Goal: Understand process/instructions: Learn about a topic

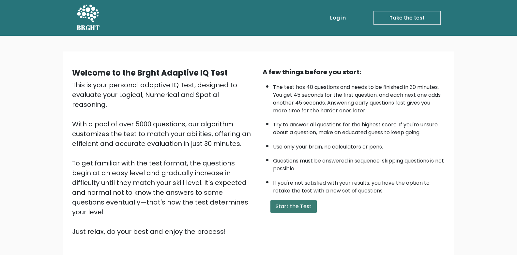
click at [290, 207] on button "Start the Test" at bounding box center [293, 206] width 46 height 13
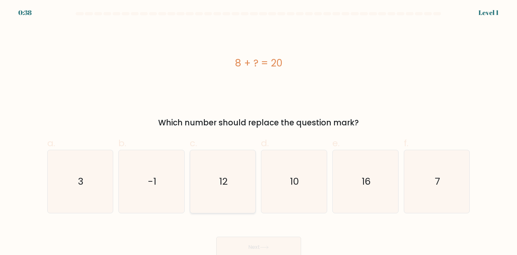
click at [232, 184] on icon "12" at bounding box center [222, 181] width 63 height 63
click at [258, 132] on input "c. 12" at bounding box center [258, 130] width 0 height 4
radio input "true"
click at [264, 245] on button "Next" at bounding box center [258, 247] width 85 height 21
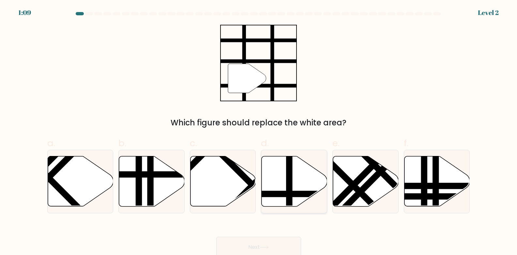
click at [285, 188] on icon at bounding box center [294, 181] width 66 height 50
click at [259, 132] on input "d." at bounding box center [258, 130] width 0 height 4
radio input "true"
click at [274, 245] on button "Next" at bounding box center [258, 247] width 85 height 21
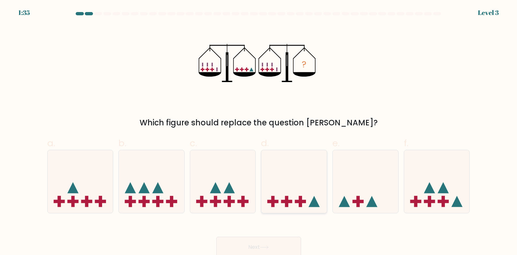
click at [296, 199] on icon at bounding box center [294, 182] width 66 height 54
click at [259, 132] on input "d." at bounding box center [258, 130] width 0 height 4
radio input "true"
click at [277, 245] on button "Next" at bounding box center [258, 247] width 85 height 21
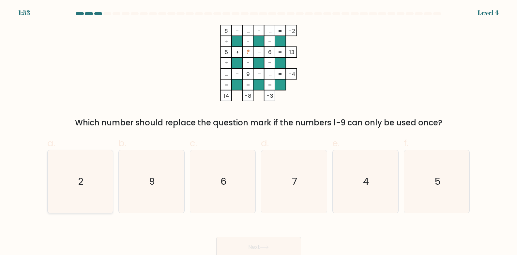
click at [91, 193] on icon "2" at bounding box center [80, 181] width 63 height 63
click at [258, 132] on input "a. 2" at bounding box center [258, 130] width 0 height 4
radio input "true"
click at [260, 245] on button "Next" at bounding box center [258, 247] width 85 height 21
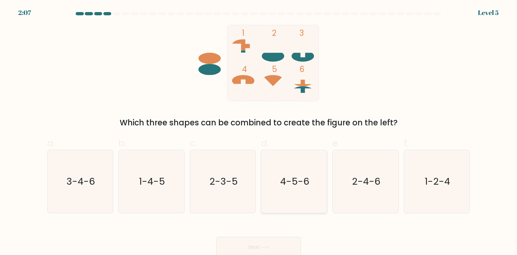
click at [299, 191] on icon "4-5-6" at bounding box center [293, 181] width 63 height 63
click at [259, 132] on input "d. 4-5-6" at bounding box center [258, 130] width 0 height 4
radio input "true"
click at [275, 246] on button "Next" at bounding box center [258, 247] width 85 height 21
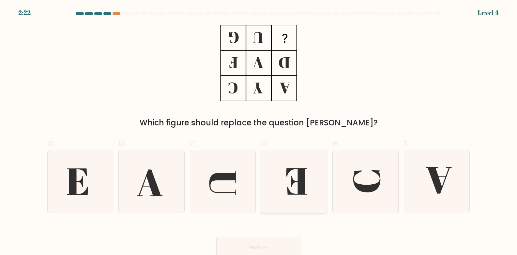
click at [299, 188] on icon at bounding box center [296, 182] width 21 height 26
click at [259, 132] on input "d." at bounding box center [258, 130] width 0 height 4
radio input "true"
click at [272, 245] on button "Next" at bounding box center [258, 247] width 85 height 21
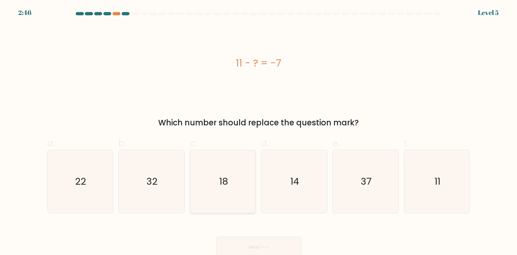
click at [229, 192] on icon "18" at bounding box center [222, 181] width 63 height 63
click at [258, 132] on input "c. 18" at bounding box center [258, 130] width 0 height 4
radio input "true"
click at [253, 250] on button "Next" at bounding box center [258, 247] width 85 height 21
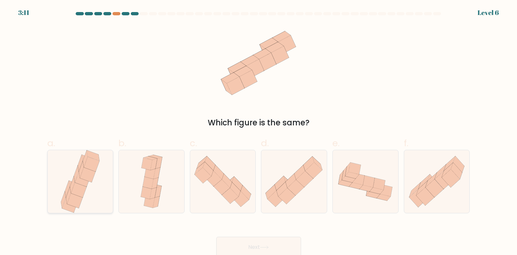
click at [84, 172] on icon at bounding box center [88, 175] width 16 height 15
click at [258, 132] on input "a." at bounding box center [258, 130] width 0 height 4
radio input "true"
click at [235, 250] on button "Next" at bounding box center [258, 247] width 85 height 21
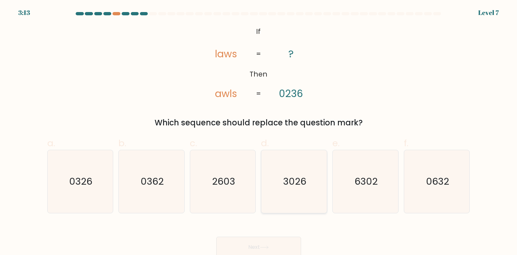
click at [306, 183] on text "3026" at bounding box center [294, 181] width 23 height 13
click at [259, 132] on input "d. 3026" at bounding box center [258, 130] width 0 height 4
radio input "true"
click at [283, 243] on button "Next" at bounding box center [258, 247] width 85 height 21
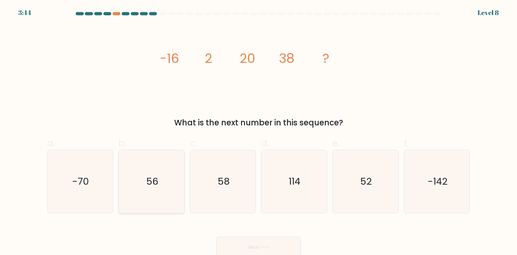
click at [155, 187] on text "56" at bounding box center [152, 181] width 12 height 13
click at [258, 132] on input "b. 56" at bounding box center [258, 130] width 0 height 4
radio input "true"
click at [266, 244] on button "Next" at bounding box center [258, 247] width 85 height 21
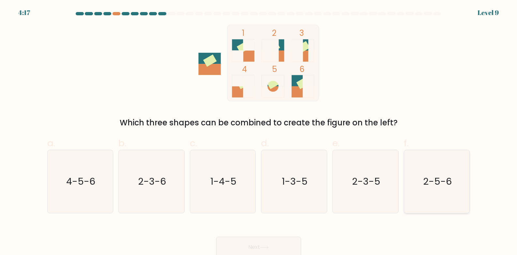
click at [435, 179] on text "2-5-6" at bounding box center [437, 181] width 29 height 13
click at [259, 132] on input "f. 2-5-6" at bounding box center [258, 130] width 0 height 4
radio input "true"
click at [253, 244] on button "Next" at bounding box center [258, 247] width 85 height 21
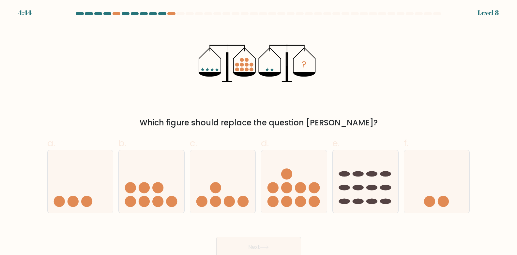
drag, startPoint x: 442, startPoint y: 200, endPoint x: 333, endPoint y: 227, distance: 111.6
click at [441, 200] on circle at bounding box center [442, 201] width 11 height 11
click at [259, 132] on input "f." at bounding box center [258, 130] width 0 height 4
radio input "true"
click at [282, 247] on button "Next" at bounding box center [258, 247] width 85 height 21
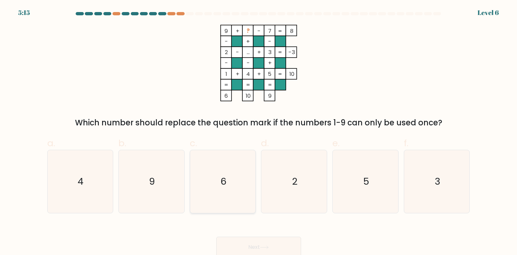
click at [229, 188] on icon "6" at bounding box center [222, 181] width 63 height 63
click at [258, 132] on input "c. 6" at bounding box center [258, 130] width 0 height 4
radio input "true"
click at [258, 245] on button "Next" at bounding box center [258, 247] width 85 height 21
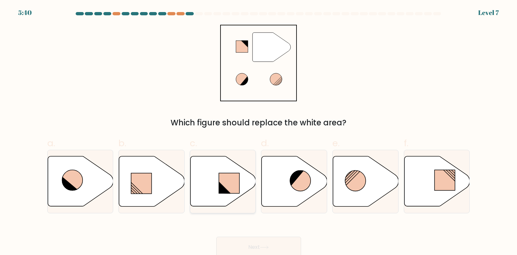
click at [217, 186] on icon at bounding box center [223, 181] width 66 height 50
click at [258, 132] on input "c." at bounding box center [258, 130] width 0 height 4
radio input "true"
click at [272, 249] on button "Next" at bounding box center [258, 247] width 85 height 21
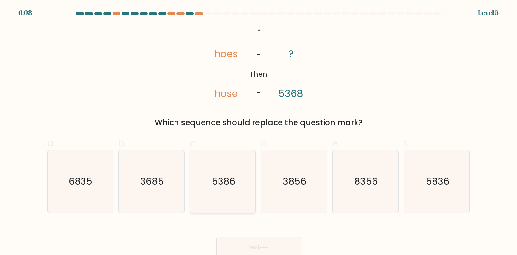
click at [231, 186] on text "5386" at bounding box center [223, 181] width 23 height 13
click at [258, 132] on input "c. 5386" at bounding box center [258, 130] width 0 height 4
radio input "true"
click at [252, 244] on button "Next" at bounding box center [258, 247] width 85 height 21
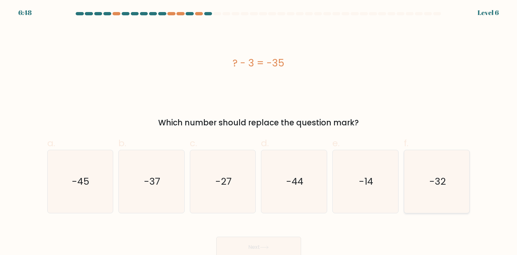
click at [425, 183] on icon "-32" at bounding box center [436, 181] width 63 height 63
click at [259, 132] on input "f. -32" at bounding box center [258, 130] width 0 height 4
radio input "true"
click at [275, 248] on button "Next" at bounding box center [258, 247] width 85 height 21
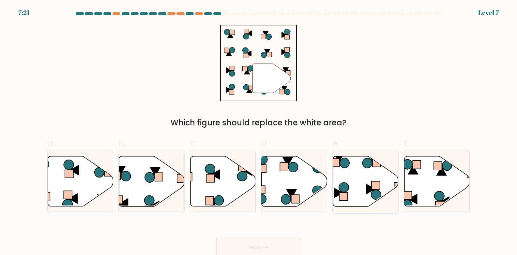
click at [379, 185] on rect at bounding box center [375, 186] width 8 height 8
click at [259, 132] on input "e." at bounding box center [258, 130] width 0 height 4
radio input "true"
click at [422, 188] on icon at bounding box center [437, 181] width 66 height 50
click at [259, 132] on input "f." at bounding box center [258, 130] width 0 height 4
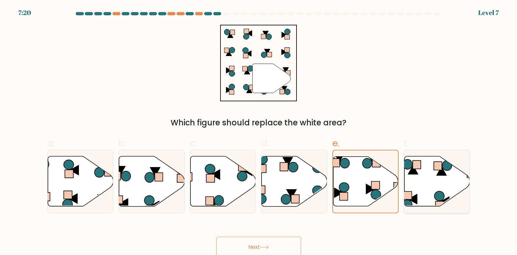
radio input "true"
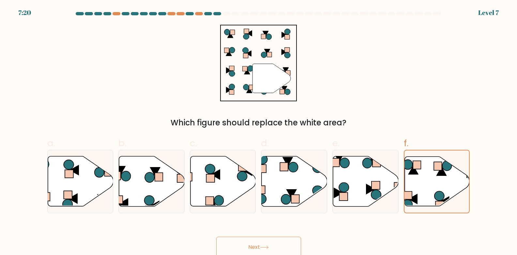
click at [284, 243] on button "Next" at bounding box center [258, 247] width 85 height 21
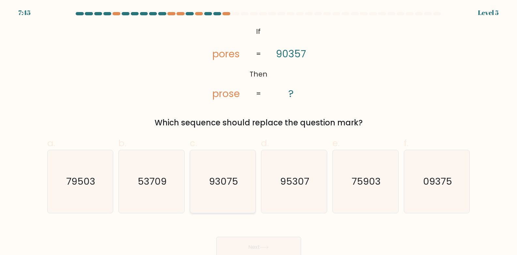
click at [216, 187] on text "93075" at bounding box center [223, 181] width 29 height 13
click at [258, 132] on input "c. 93075" at bounding box center [258, 130] width 0 height 4
radio input "true"
click at [243, 242] on button "Next" at bounding box center [258, 247] width 85 height 21
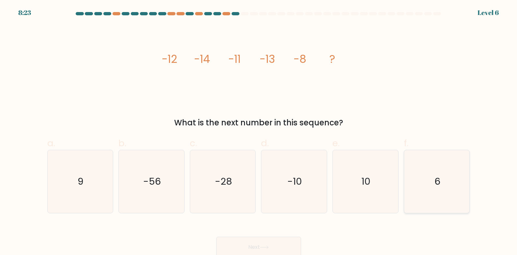
click at [437, 178] on text "6" at bounding box center [437, 181] width 6 height 13
click at [259, 132] on input "f. 6" at bounding box center [258, 130] width 0 height 4
radio input "true"
click at [248, 249] on button "Next" at bounding box center [258, 247] width 85 height 21
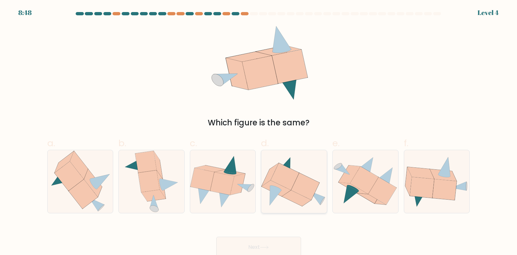
click at [304, 181] on icon at bounding box center [305, 186] width 28 height 27
click at [259, 132] on input "d." at bounding box center [258, 130] width 0 height 4
radio input "true"
click at [268, 242] on button "Next" at bounding box center [258, 247] width 85 height 21
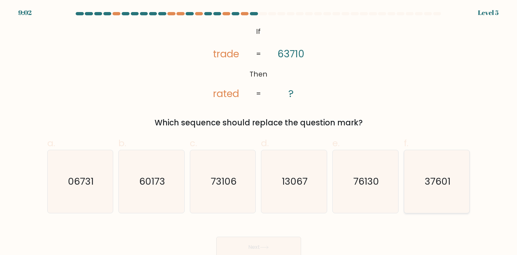
click at [431, 184] on text "37601" at bounding box center [437, 181] width 26 height 13
click at [259, 132] on input "f. 37601" at bounding box center [258, 130] width 0 height 4
radio input "true"
click at [286, 244] on button "Next" at bounding box center [258, 247] width 85 height 21
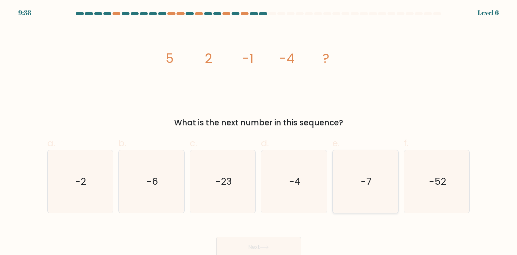
click at [362, 187] on text "-7" at bounding box center [366, 181] width 11 height 13
click at [259, 132] on input "e. -7" at bounding box center [258, 130] width 0 height 4
radio input "true"
click at [293, 243] on button "Next" at bounding box center [258, 247] width 85 height 21
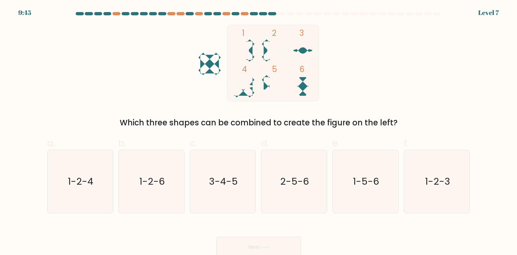
drag, startPoint x: 222, startPoint y: 181, endPoint x: 242, endPoint y: 230, distance: 53.4
click at [223, 183] on text "3-4-5" at bounding box center [223, 181] width 29 height 13
click at [252, 248] on button "Next" at bounding box center [258, 247] width 85 height 21
click at [244, 190] on icon "3-4-5" at bounding box center [222, 181] width 63 height 63
click at [258, 132] on input "c. 3-4-5" at bounding box center [258, 130] width 0 height 4
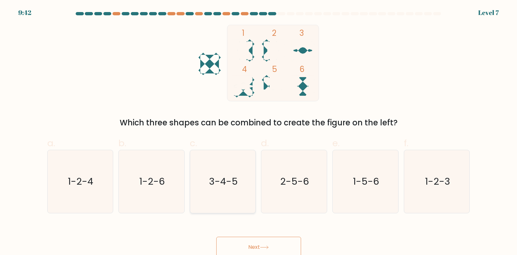
radio input "true"
click at [266, 243] on button "Next" at bounding box center [258, 247] width 85 height 21
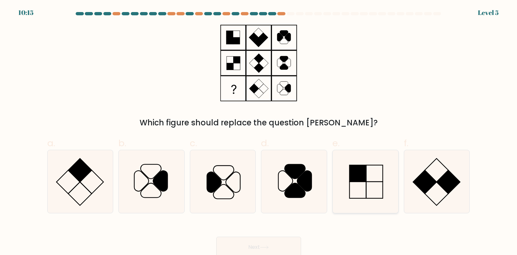
click at [364, 185] on icon at bounding box center [365, 181] width 63 height 63
click at [259, 132] on input "e." at bounding box center [258, 130] width 0 height 4
radio input "true"
click at [285, 247] on button "Next" at bounding box center [258, 247] width 85 height 21
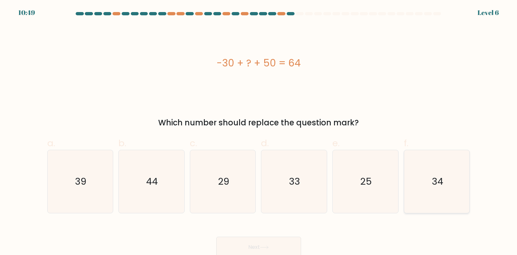
click at [422, 187] on icon "34" at bounding box center [436, 181] width 63 height 63
click at [259, 132] on input "f. 34" at bounding box center [258, 130] width 0 height 4
radio input "true"
click at [285, 248] on button "Next" at bounding box center [258, 247] width 85 height 21
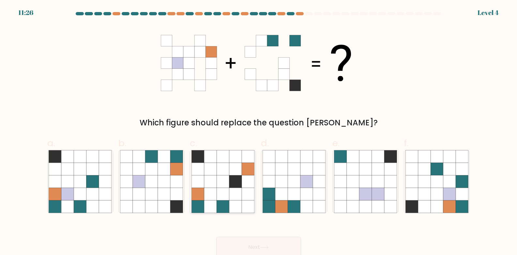
click at [239, 198] on icon at bounding box center [235, 194] width 12 height 12
click at [258, 132] on input "c." at bounding box center [258, 130] width 0 height 4
radio input "true"
click at [258, 246] on button "Next" at bounding box center [258, 247] width 85 height 21
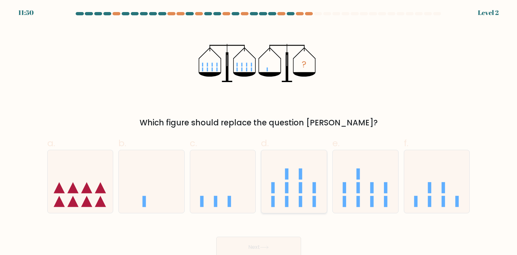
click at [290, 201] on icon at bounding box center [294, 182] width 66 height 54
click at [259, 132] on input "d." at bounding box center [258, 130] width 0 height 4
radio input "true"
click at [272, 249] on button "Next" at bounding box center [258, 247] width 85 height 21
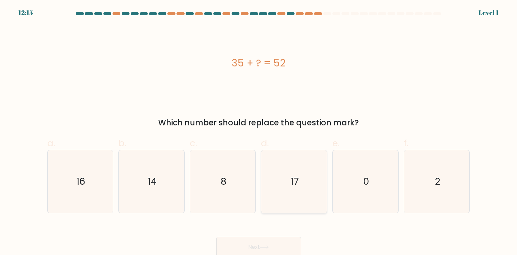
click at [295, 195] on icon "17" at bounding box center [293, 181] width 63 height 63
click at [259, 132] on input "d. 17" at bounding box center [258, 130] width 0 height 4
radio input "true"
click at [278, 244] on button "Next" at bounding box center [258, 247] width 85 height 21
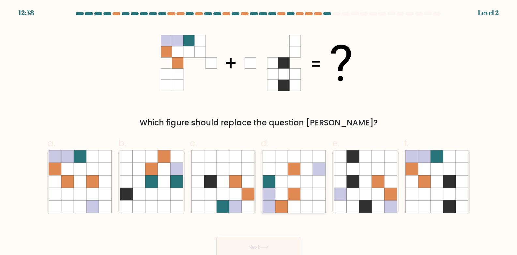
click at [301, 193] on icon at bounding box center [306, 194] width 12 height 12
click at [259, 132] on input "d." at bounding box center [258, 130] width 0 height 4
radio input "true"
click at [278, 243] on button "Next" at bounding box center [258, 247] width 85 height 21
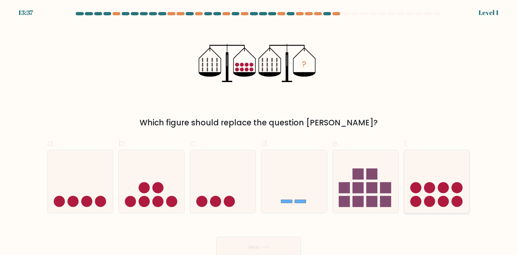
click at [413, 197] on circle at bounding box center [415, 201] width 11 height 11
click at [259, 132] on input "f." at bounding box center [258, 130] width 0 height 4
radio input "true"
click at [269, 250] on button "Next" at bounding box center [258, 247] width 85 height 21
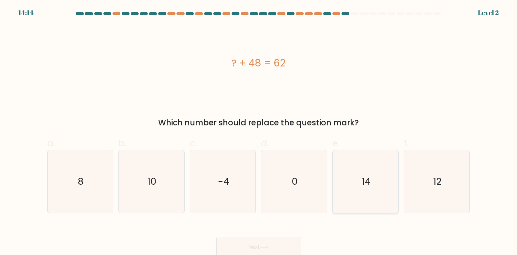
click at [356, 185] on icon "14" at bounding box center [365, 181] width 63 height 63
click at [259, 132] on input "e. 14" at bounding box center [258, 130] width 0 height 4
radio input "true"
click at [291, 245] on button "Next" at bounding box center [258, 247] width 85 height 21
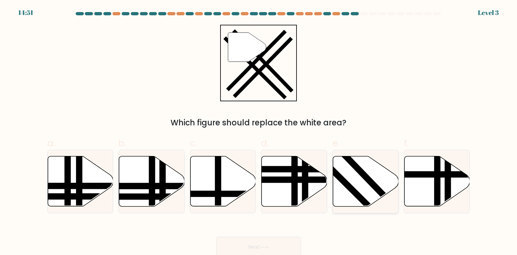
click at [350, 191] on line at bounding box center [379, 217] width 104 height 104
click at [259, 132] on input "e." at bounding box center [258, 130] width 0 height 4
radio input "true"
click at [291, 249] on button "Next" at bounding box center [258, 247] width 85 height 21
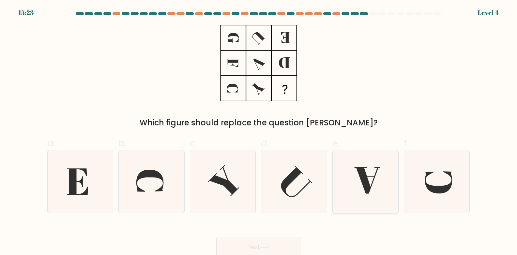
click at [361, 186] on icon at bounding box center [365, 181] width 63 height 63
click at [259, 132] on input "e." at bounding box center [258, 130] width 0 height 4
radio input "true"
click at [292, 247] on button "Next" at bounding box center [258, 247] width 85 height 21
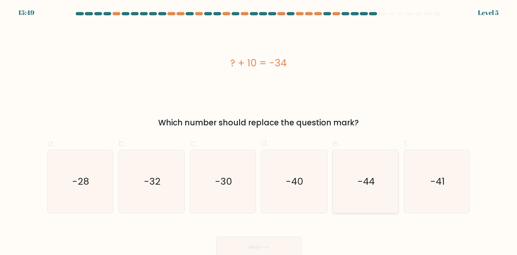
click at [346, 184] on icon "-44" at bounding box center [365, 181] width 63 height 63
click at [259, 132] on input "e. -44" at bounding box center [258, 130] width 0 height 4
radio input "true"
click at [282, 245] on button "Next" at bounding box center [258, 247] width 85 height 21
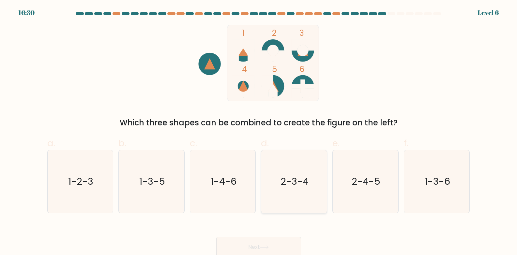
click at [295, 191] on icon "2-3-4" at bounding box center [293, 181] width 63 height 63
click at [259, 132] on input "d. 2-3-4" at bounding box center [258, 130] width 0 height 4
radio input "true"
click at [276, 244] on button "Next" at bounding box center [258, 247] width 85 height 21
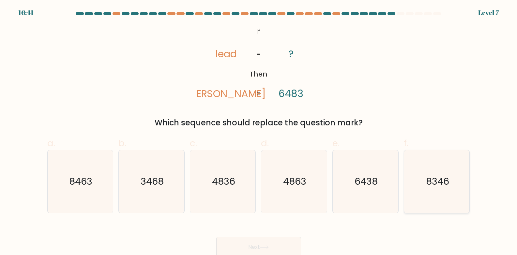
click at [439, 185] on text "8346" at bounding box center [437, 181] width 23 height 13
click at [259, 132] on input "f. 8346" at bounding box center [258, 130] width 0 height 4
radio input "true"
click at [284, 243] on button "Next" at bounding box center [258, 247] width 85 height 21
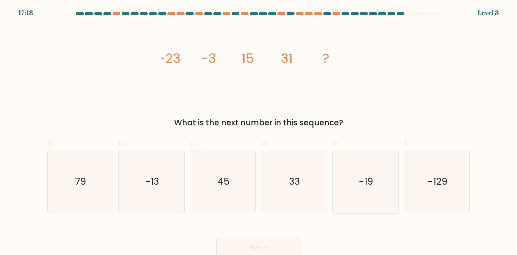
click at [364, 185] on text "-19" at bounding box center [366, 181] width 14 height 13
click at [259, 132] on input "e. -19" at bounding box center [258, 130] width 0 height 4
radio input "true"
click at [282, 243] on button "Next" at bounding box center [258, 247] width 85 height 21
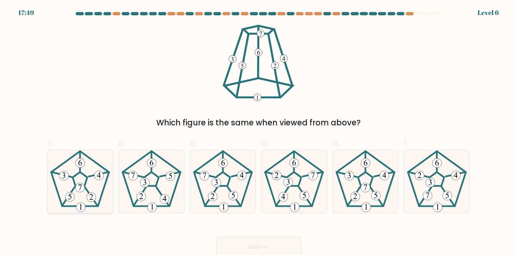
click at [82, 183] on icon at bounding box center [80, 181] width 63 height 63
click at [258, 132] on input "a." at bounding box center [258, 130] width 0 height 4
radio input "true"
click at [243, 242] on button "Next" at bounding box center [258, 247] width 85 height 21
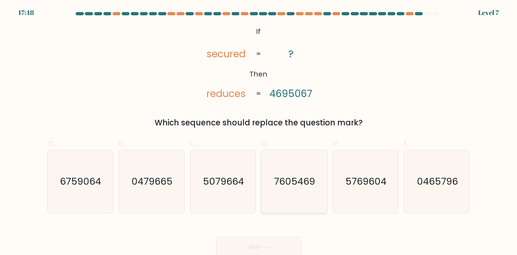
click at [295, 184] on text "7605469" at bounding box center [294, 181] width 41 height 13
click at [259, 132] on input "d. 7605469" at bounding box center [258, 130] width 0 height 4
radio input "true"
click at [281, 245] on button "Next" at bounding box center [258, 247] width 85 height 21
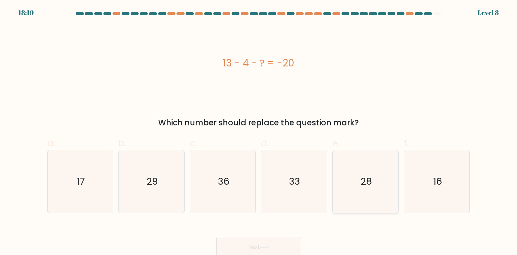
click at [339, 185] on icon "28" at bounding box center [365, 181] width 63 height 63
click at [259, 132] on input "e. 28" at bounding box center [258, 130] width 0 height 4
radio input "true"
click at [232, 181] on icon "36" at bounding box center [222, 181] width 63 height 63
click at [258, 132] on input "c. 36" at bounding box center [258, 130] width 0 height 4
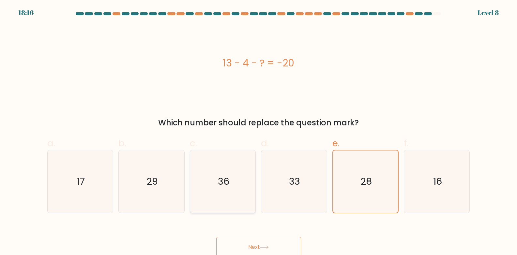
radio input "true"
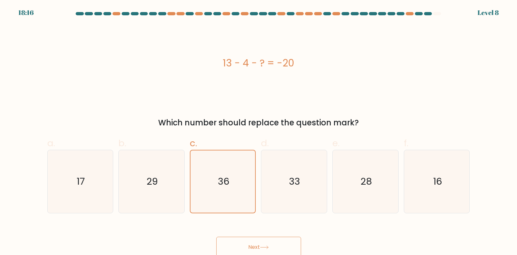
click at [272, 243] on button "Next" at bounding box center [258, 247] width 85 height 21
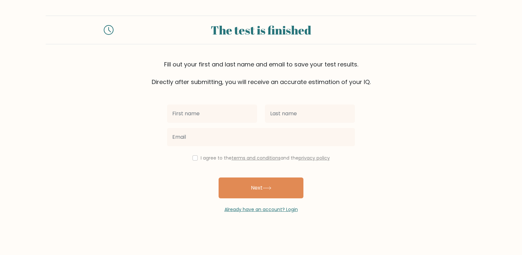
click at [208, 114] on input "text" at bounding box center [212, 114] width 90 height 18
type input "Rovi"
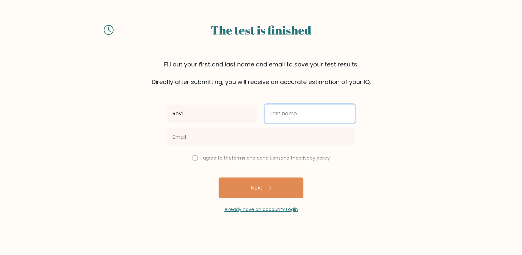
click at [272, 115] on input "text" at bounding box center [310, 114] width 90 height 18
type input "Unay"
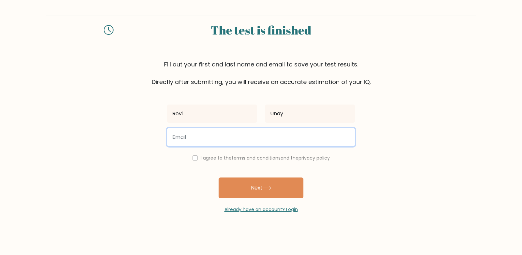
click at [255, 135] on input "email" at bounding box center [261, 137] width 188 height 18
type input "rovihormillora@gmail.com"
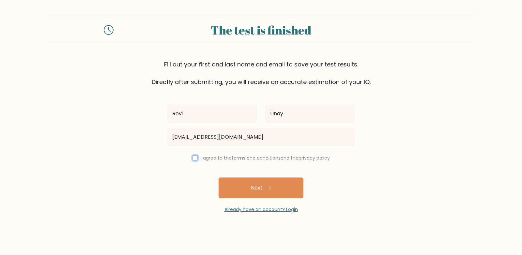
click at [195, 158] on input "checkbox" at bounding box center [194, 157] width 5 height 5
checkbox input "true"
click at [260, 187] on button "Next" at bounding box center [260, 188] width 85 height 21
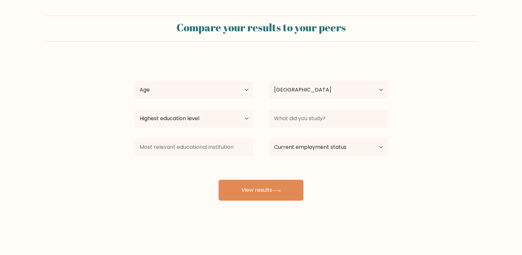
select select "PH"
click at [238, 88] on select "Age Under 18 years old 18-24 years old 25-34 years old 35-44 years old 45-54 ye…" at bounding box center [193, 90] width 119 height 18
select select "35_44"
click at [134, 81] on select "Age Under 18 years old 18-24 years old 25-34 years old 35-44 years old 45-54 ye…" at bounding box center [193, 90] width 119 height 18
click at [210, 121] on select "Highest education level No schooling Primary Lower Secondary Upper Secondary Oc…" at bounding box center [193, 119] width 119 height 18
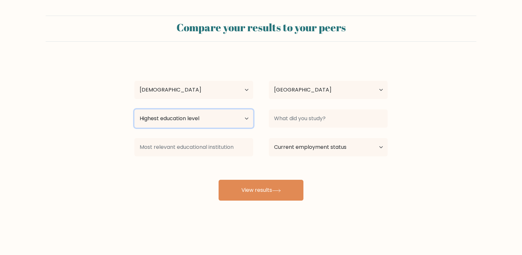
select select "bachelors_degree"
click at [134, 110] on select "Highest education level No schooling Primary Lower Secondary Upper Secondary Oc…" at bounding box center [193, 119] width 119 height 18
click at [334, 151] on select "Current employment status Employed Student Retired Other / prefer not to answer" at bounding box center [328, 147] width 119 height 18
select select "other"
click at [269, 138] on select "Current employment status Employed Student Retired Other / prefer not to answer" at bounding box center [328, 147] width 119 height 18
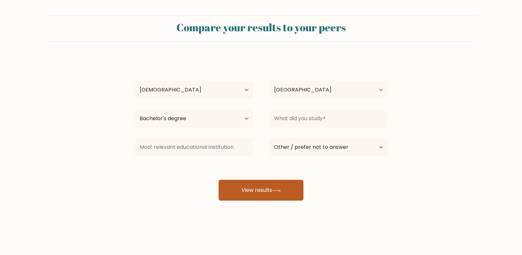
click at [261, 188] on button "View results" at bounding box center [260, 190] width 85 height 21
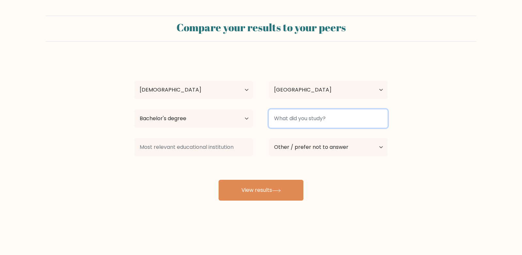
click at [306, 118] on input at bounding box center [328, 119] width 119 height 18
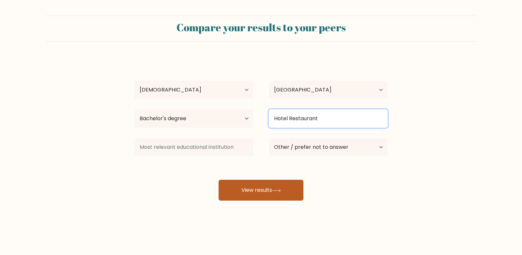
type input "Hotel Restaurant"
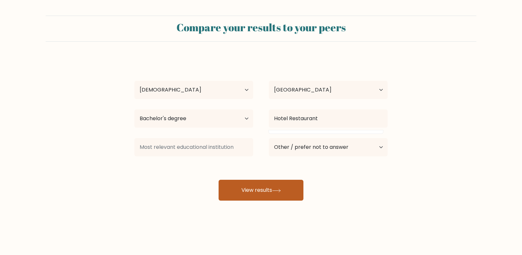
click at [292, 195] on button "View results" at bounding box center [260, 190] width 85 height 21
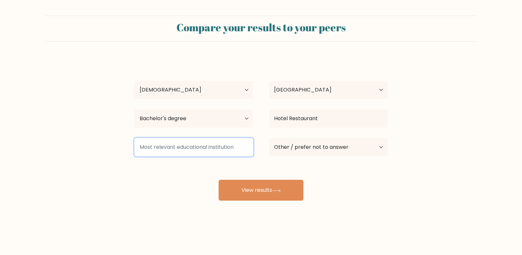
click at [227, 149] on input at bounding box center [193, 147] width 119 height 18
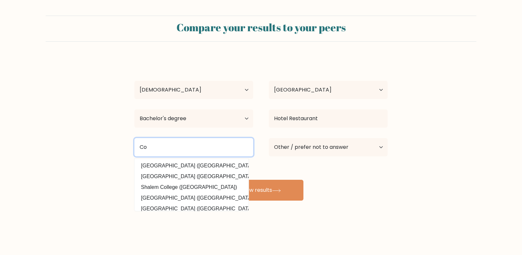
type input "C"
type input "montessori professional college"
click at [218, 180] on button "View results" at bounding box center [260, 190] width 85 height 21
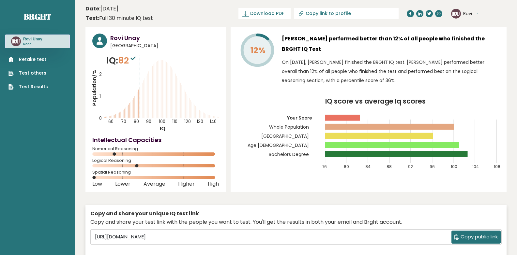
click at [470, 238] on span "Copy public link" at bounding box center [478, 236] width 37 height 7
